Goal: Task Accomplishment & Management: Complete application form

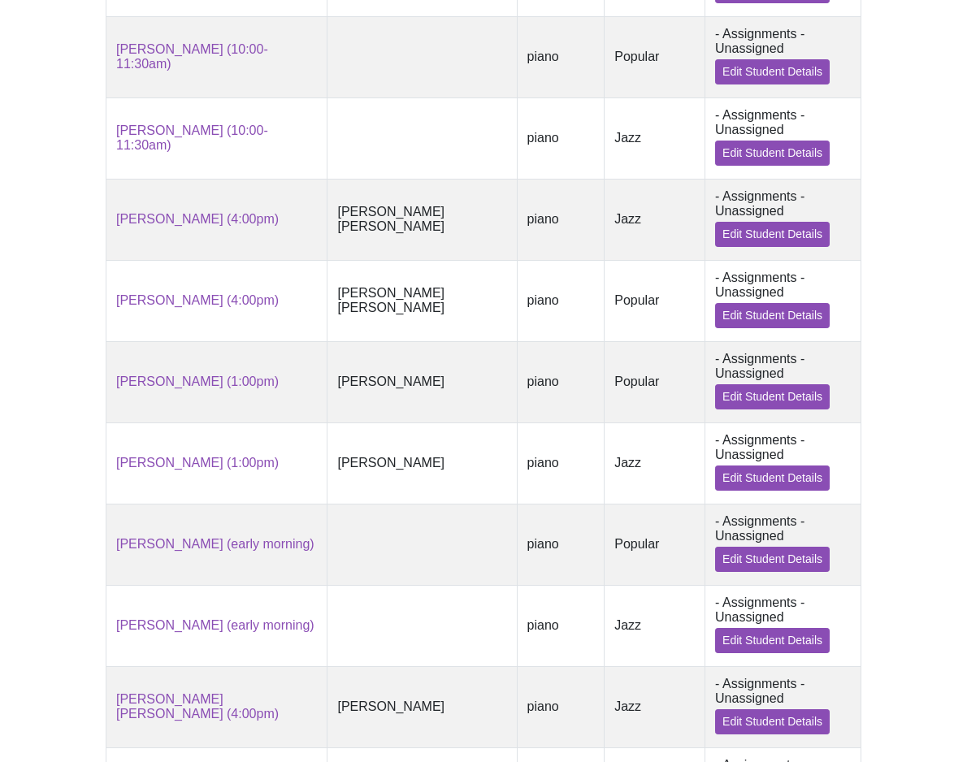
scroll to position [1461, 0]
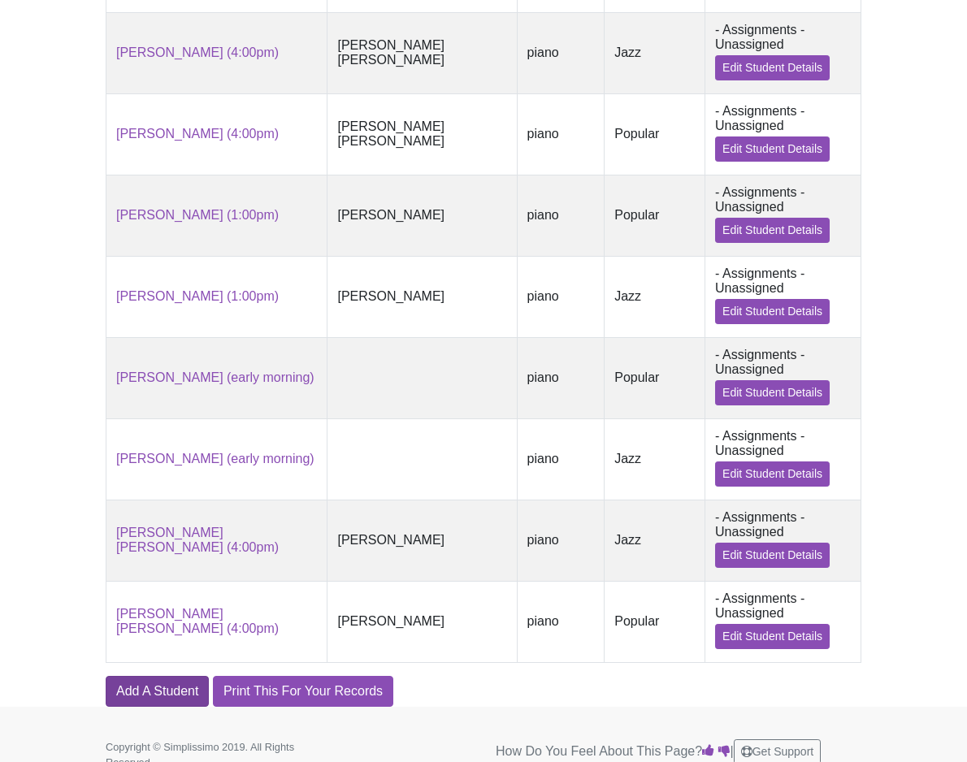
click at [162, 676] on link "Add A Student" at bounding box center [157, 691] width 103 height 31
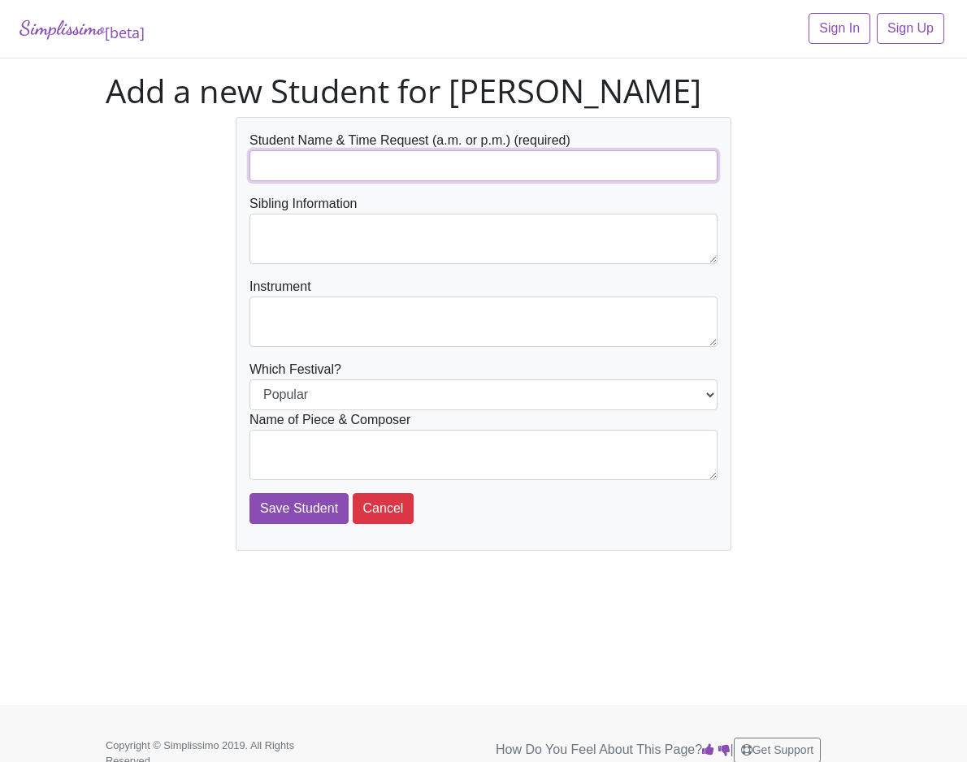
click at [301, 163] on input "text" at bounding box center [483, 165] width 468 height 31
type input "[PERSON_NAME] (1:00-4:00pm)"
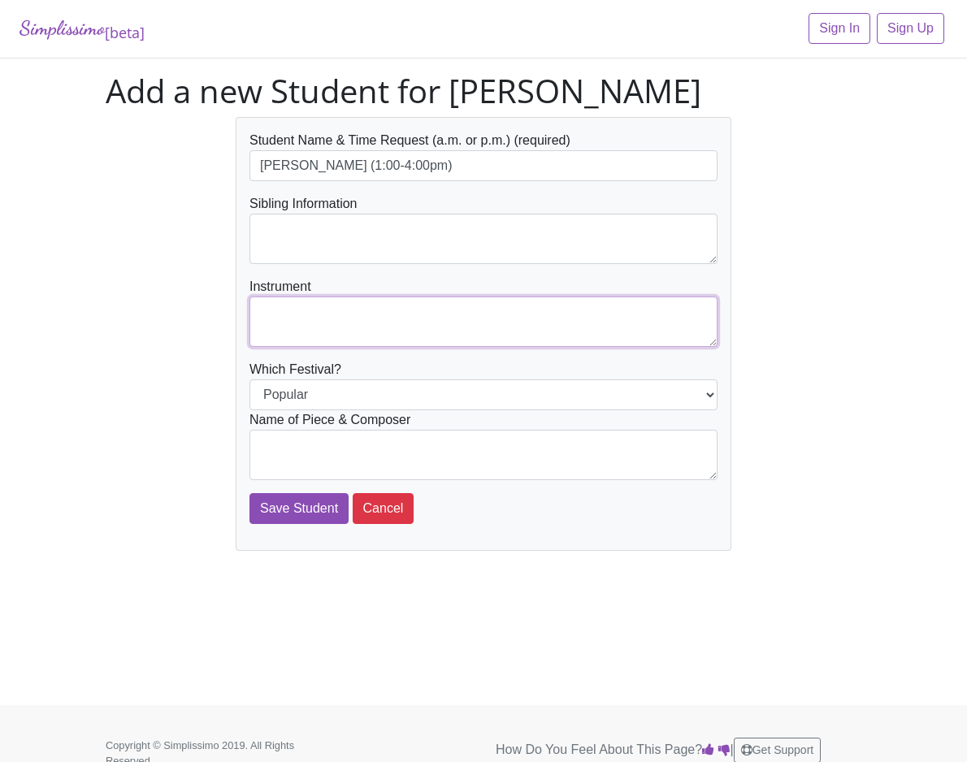
click at [348, 301] on textarea at bounding box center [483, 322] width 468 height 50
type textarea "piano"
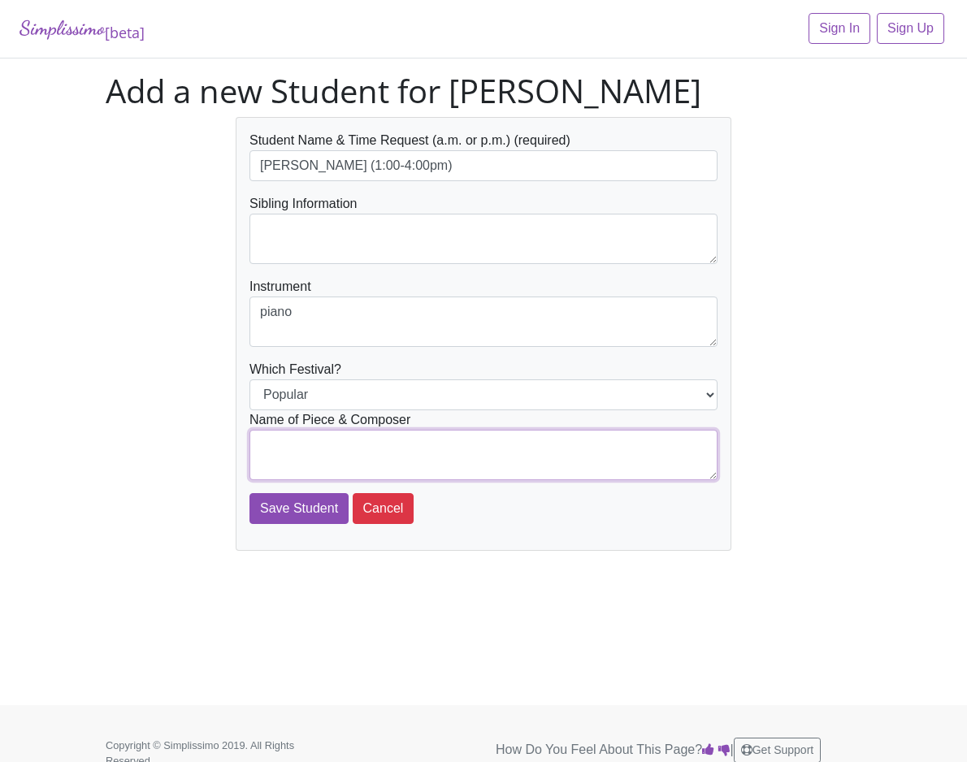
click at [306, 440] on textarea at bounding box center [483, 455] width 468 height 50
type textarea "May the Force Be with You - arr. Matz"
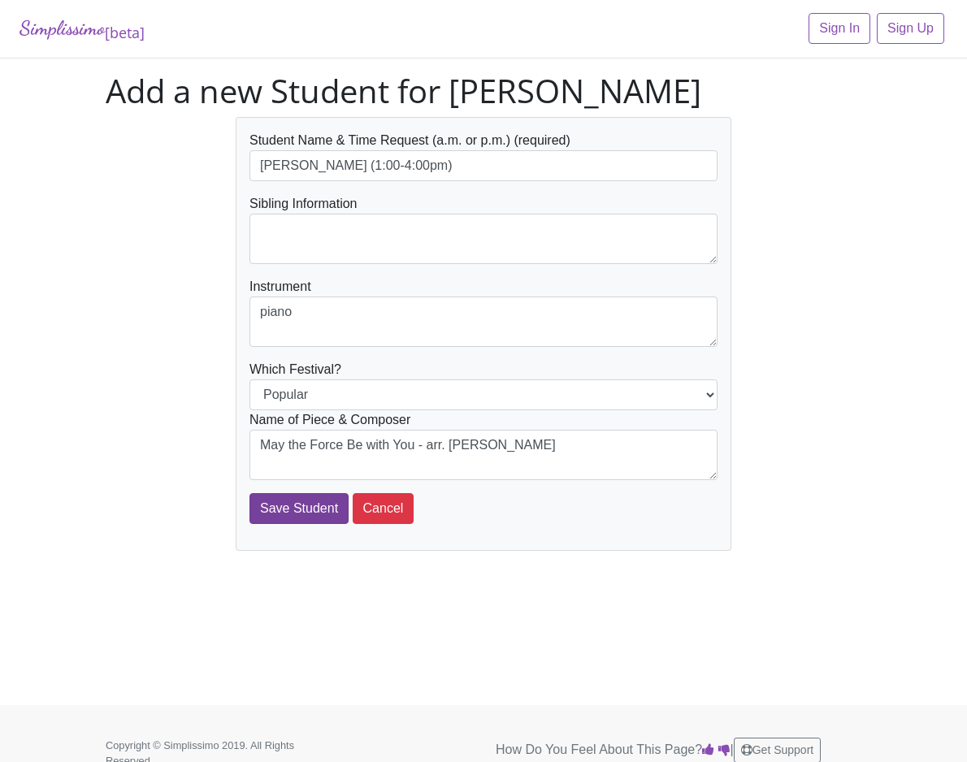
click at [300, 509] on input "Save Student" at bounding box center [298, 508] width 99 height 31
